Goal: Find specific page/section

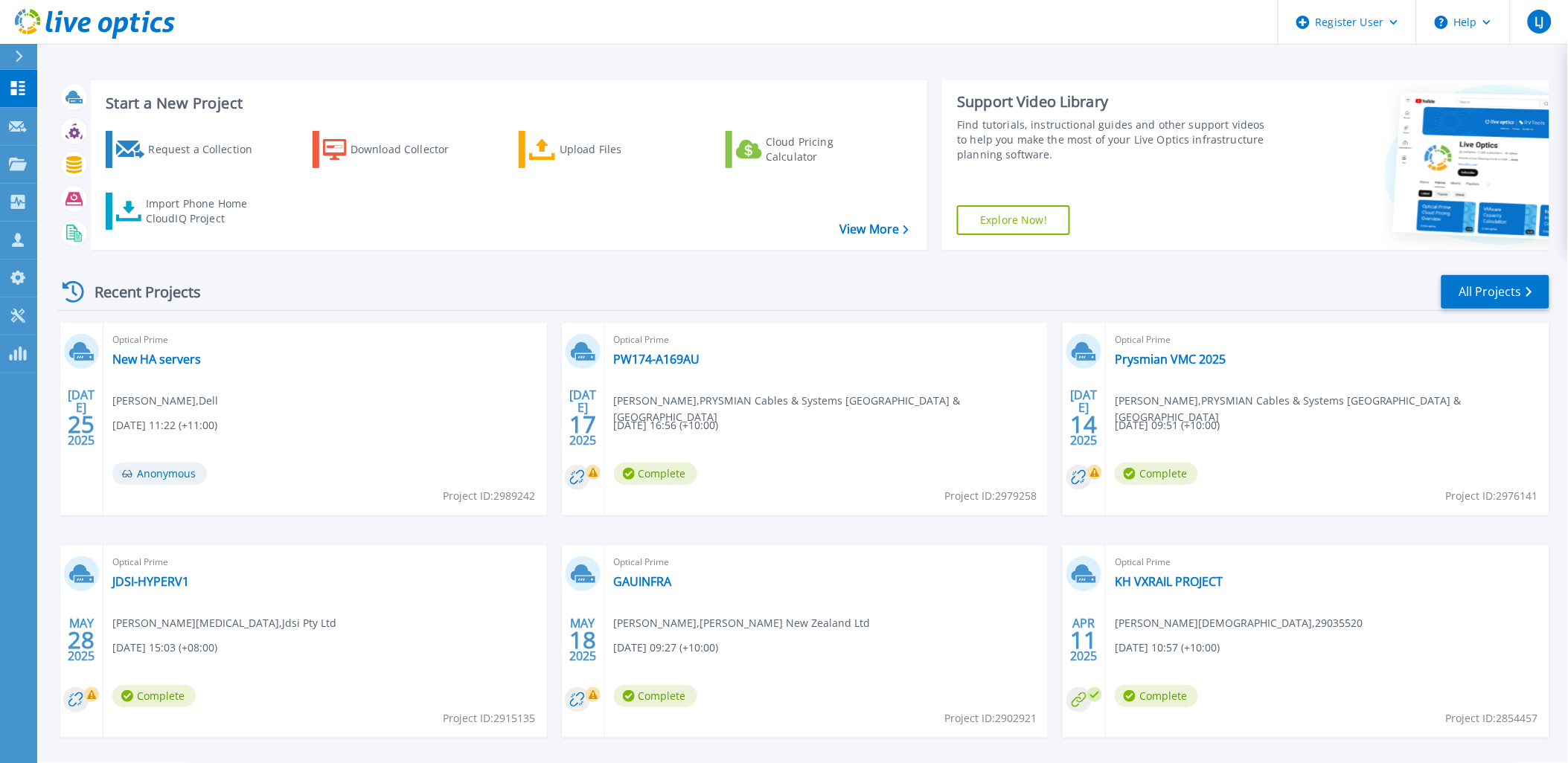
click at [14, 58] on div at bounding box center [26, 57] width 24 height 26
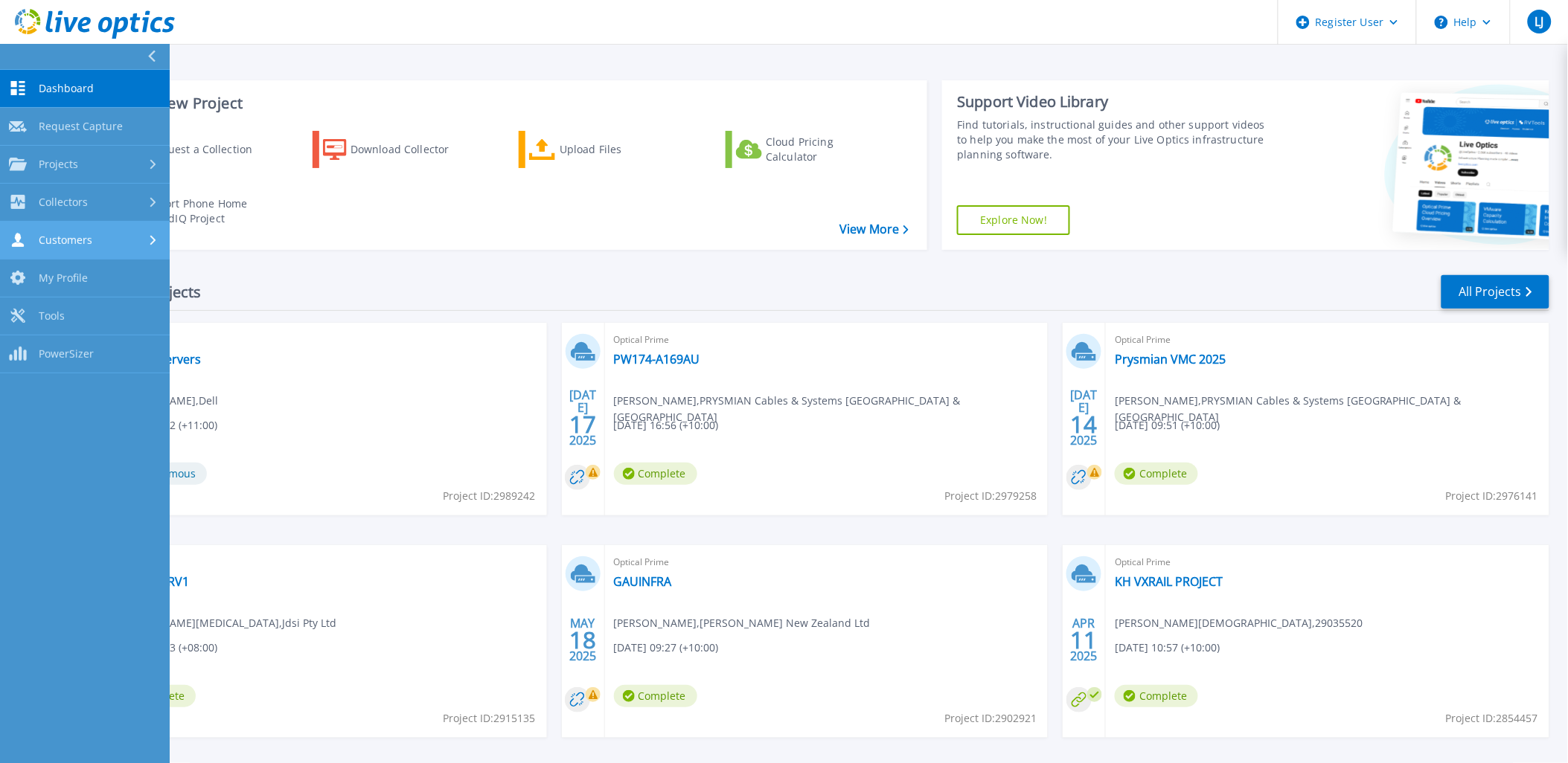
click at [105, 248] on link "Customers Customers" at bounding box center [85, 240] width 169 height 38
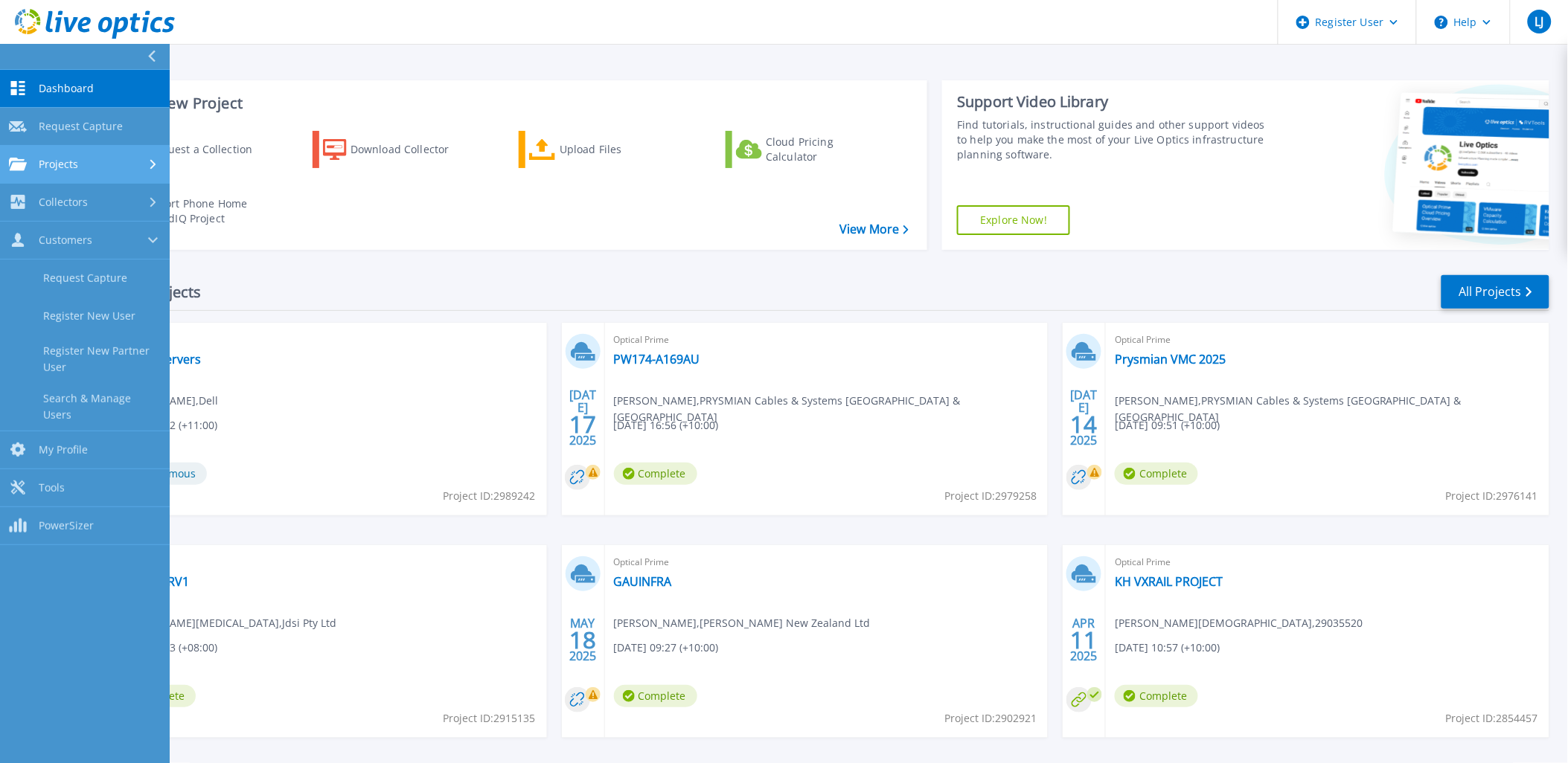
click at [56, 151] on link "Projects Projects" at bounding box center [85, 165] width 169 height 38
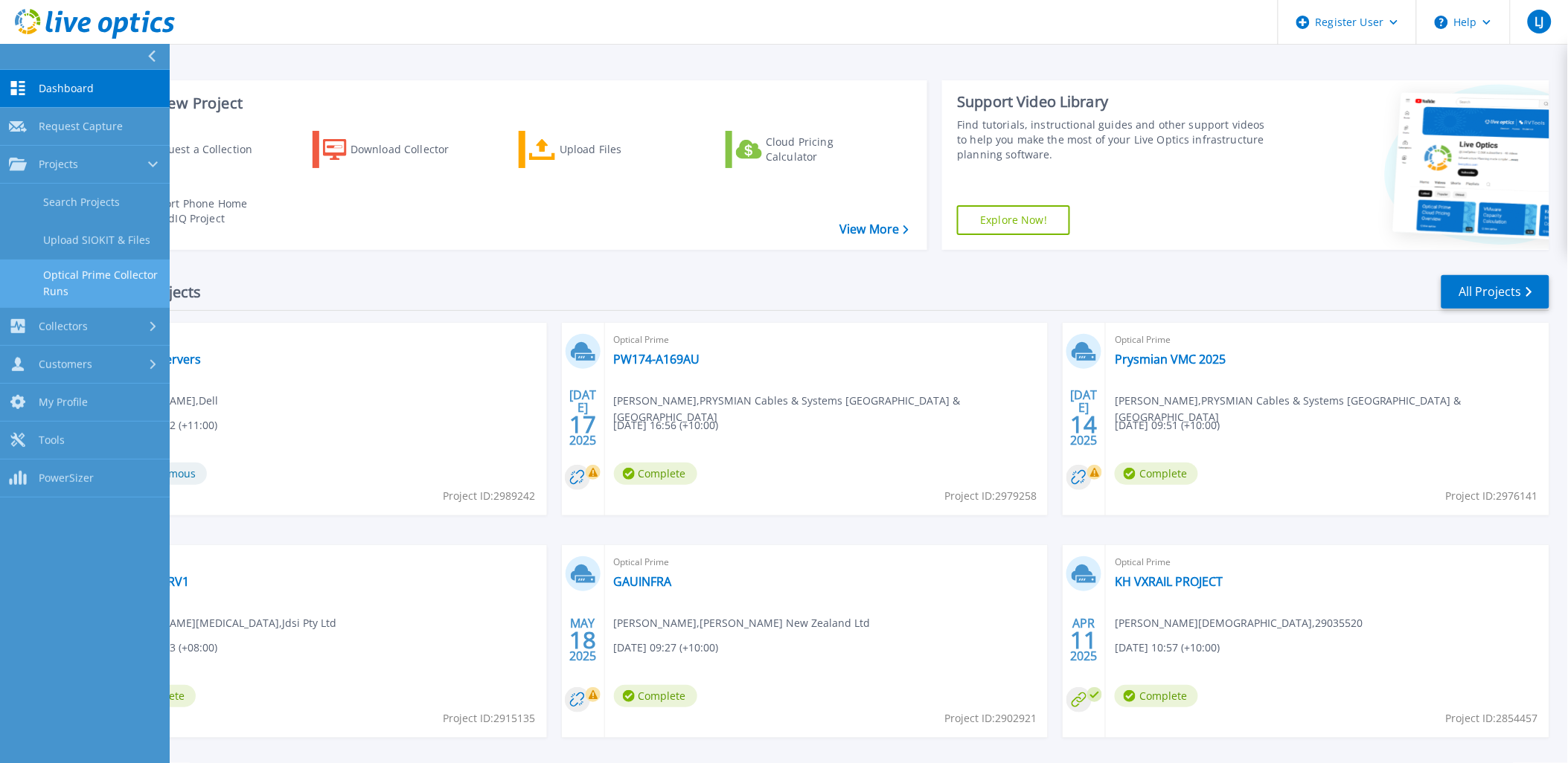
click at [72, 279] on link "Optical Prime Collector Runs" at bounding box center [85, 284] width 169 height 48
click at [62, 192] on link "Search Projects" at bounding box center [85, 202] width 169 height 38
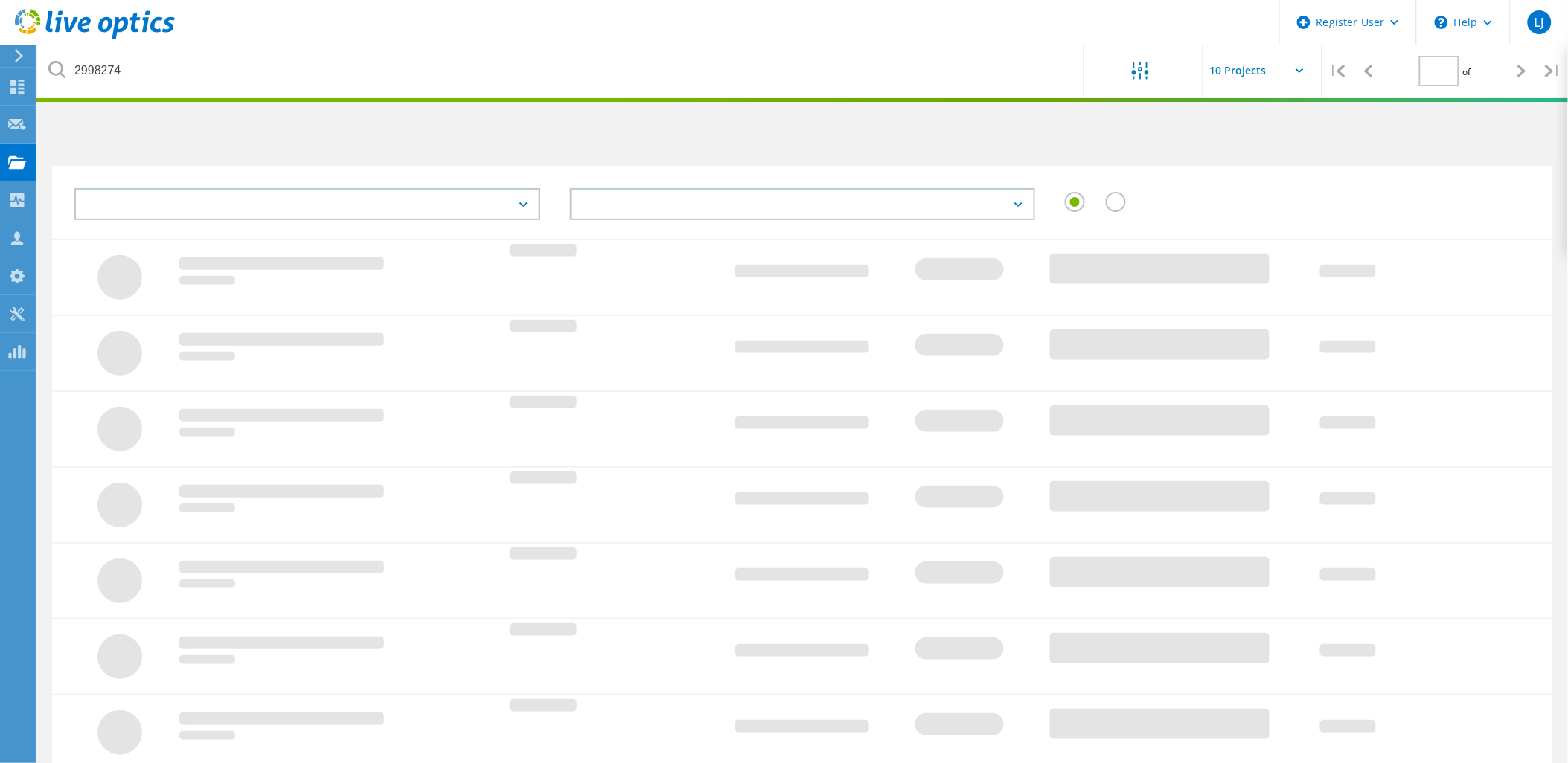
type input "1"
